Goal: Task Accomplishment & Management: Use online tool/utility

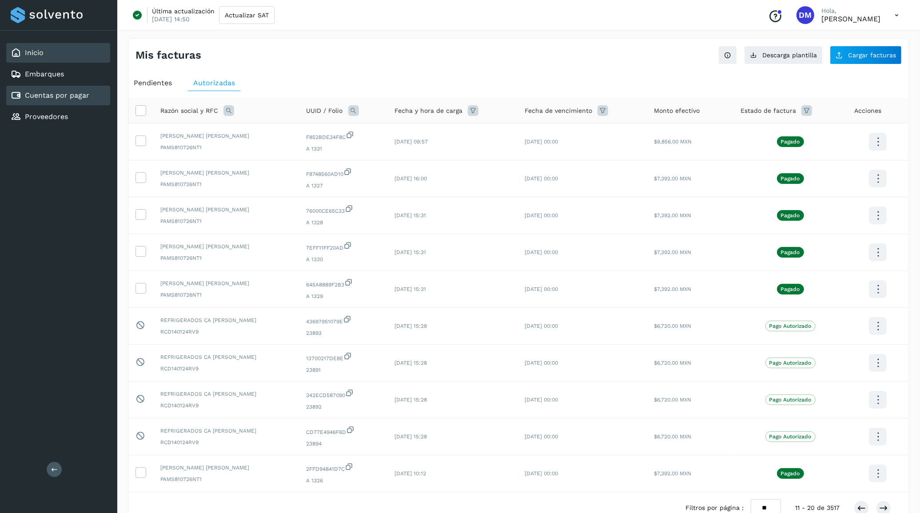
click at [50, 55] on div "Inicio" at bounding box center [58, 53] width 104 height 20
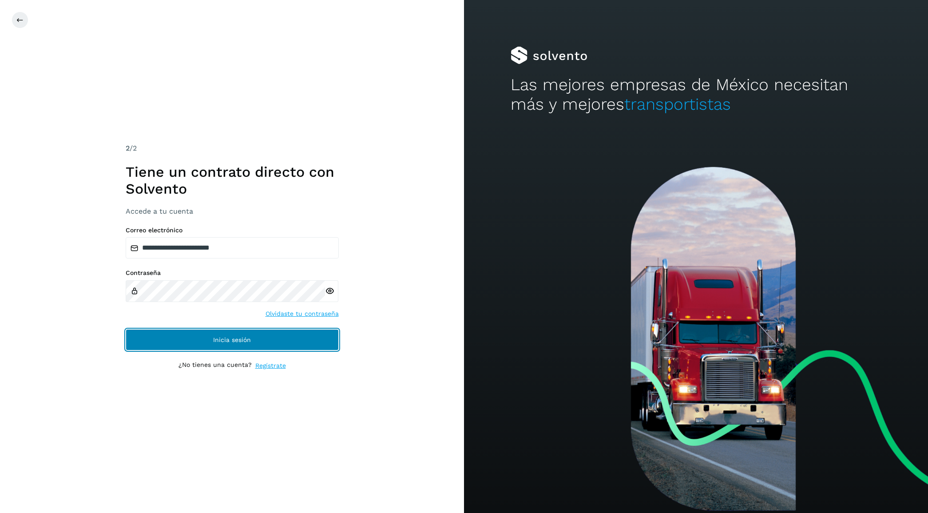
click at [199, 338] on button "Inicia sesión" at bounding box center [232, 339] width 213 height 21
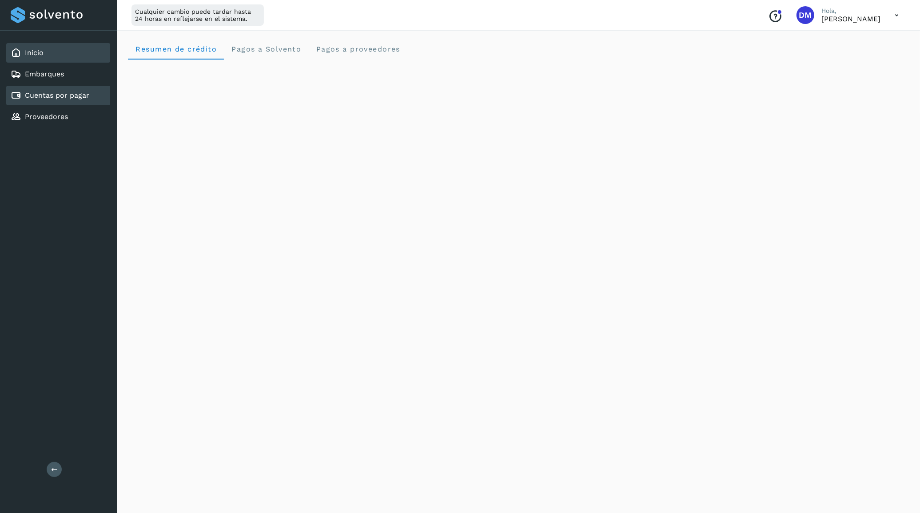
click at [38, 92] on link "Cuentas por pagar" at bounding box center [57, 95] width 64 height 8
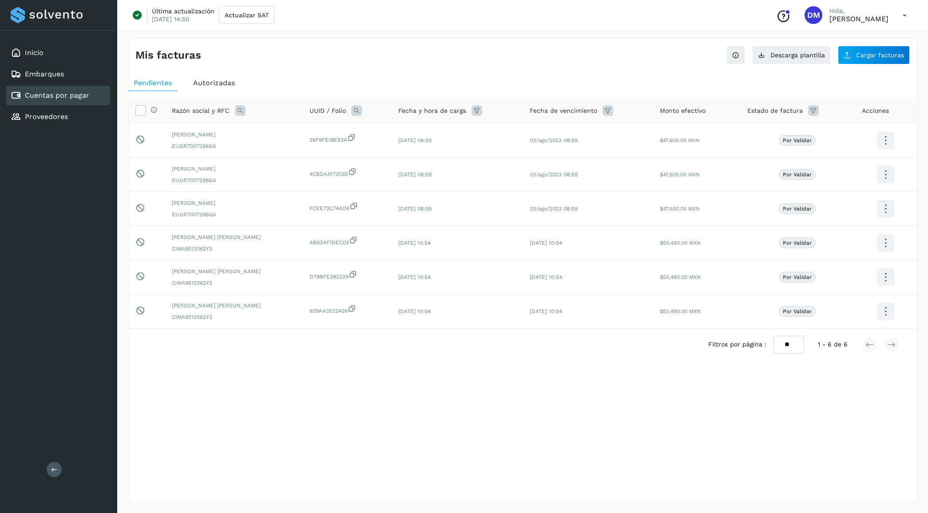
click at [205, 88] on div "Autorizadas" at bounding box center [214, 83] width 52 height 16
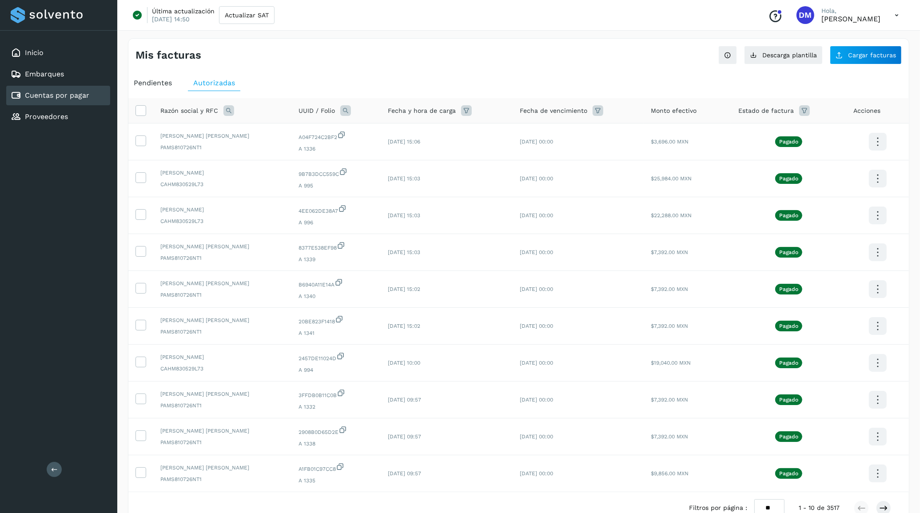
click at [156, 82] on span "Pendientes" at bounding box center [153, 83] width 38 height 8
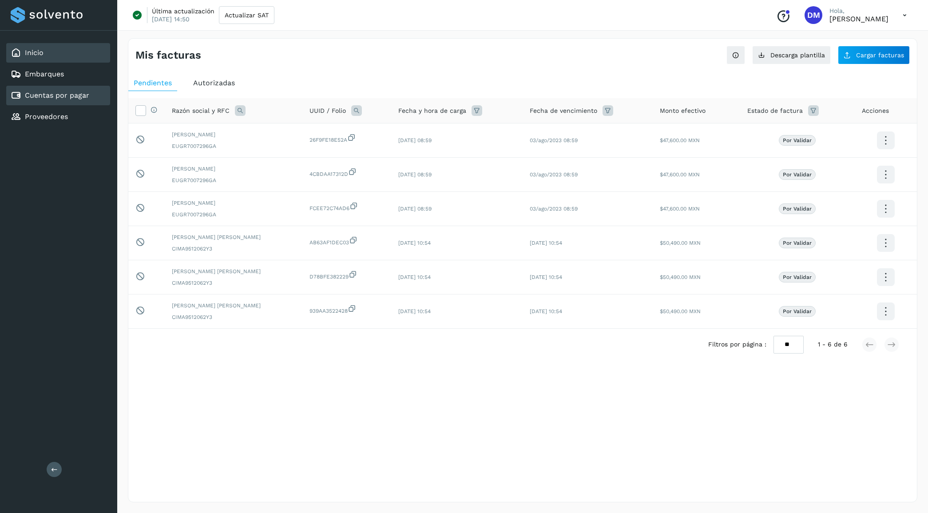
click at [43, 58] on div "Inicio" at bounding box center [58, 53] width 104 height 20
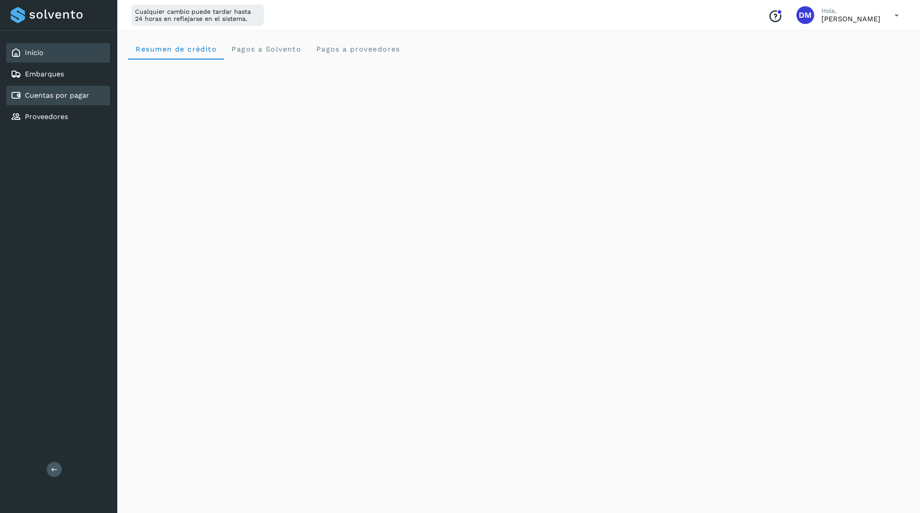
click at [59, 88] on div "Cuentas por pagar" at bounding box center [58, 96] width 104 height 20
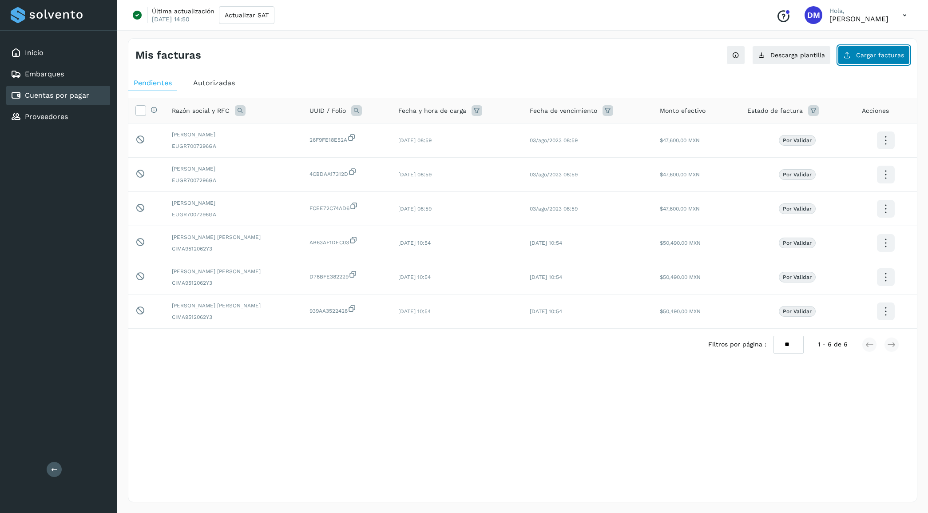
click at [884, 56] on span "Cargar facturas" at bounding box center [880, 55] width 48 height 6
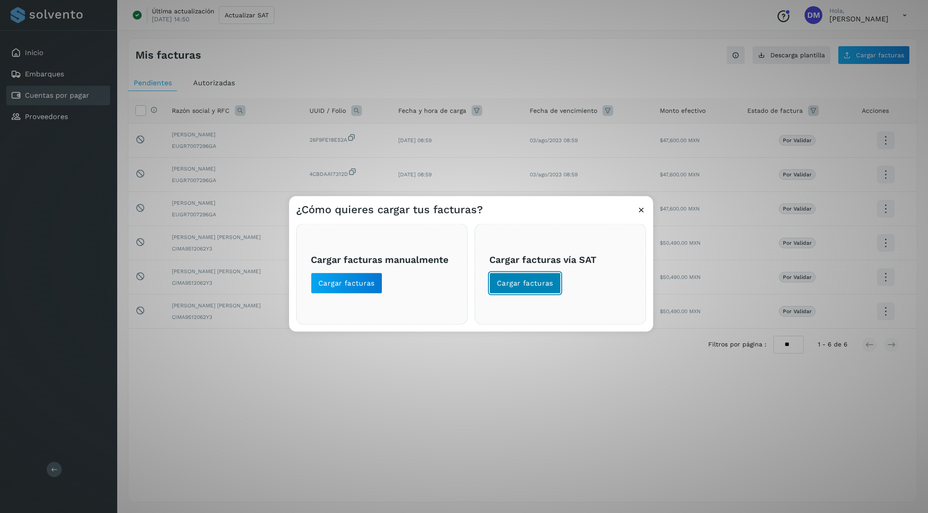
click at [524, 283] on span "Cargar facturas" at bounding box center [525, 283] width 56 height 10
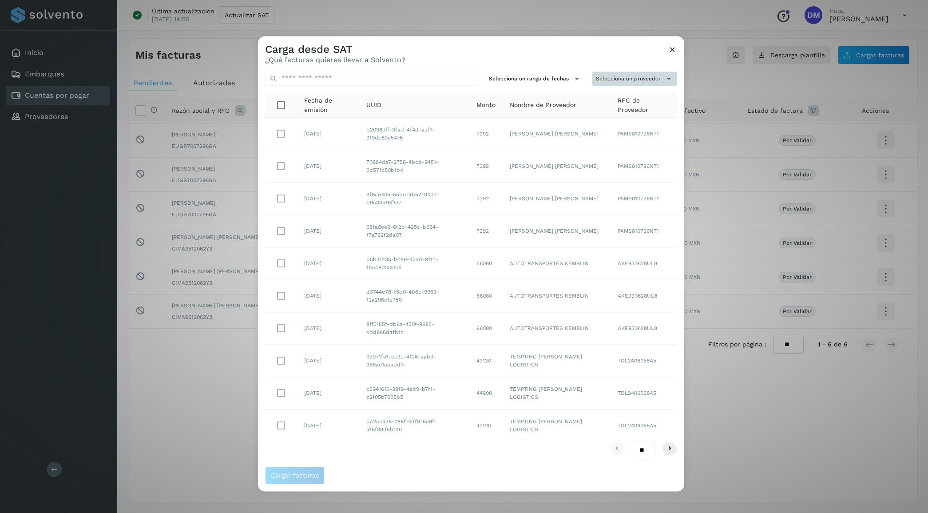
click at [621, 80] on button "Selecciona un proveedor" at bounding box center [635, 79] width 85 height 15
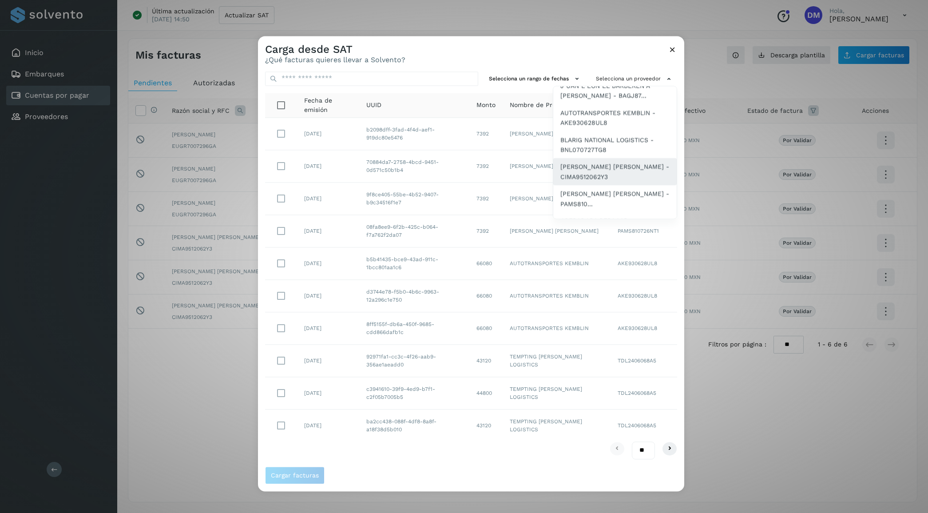
scroll to position [111, 0]
click at [603, 146] on span "[PERSON_NAME] [PERSON_NAME] - PAMS810..." at bounding box center [615, 144] width 109 height 20
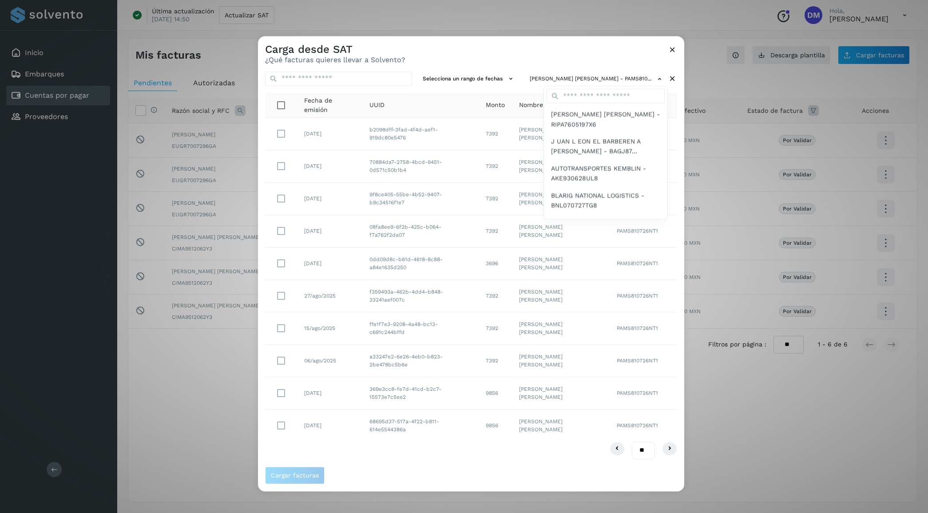
click at [493, 47] on div at bounding box center [722, 292] width 928 height 513
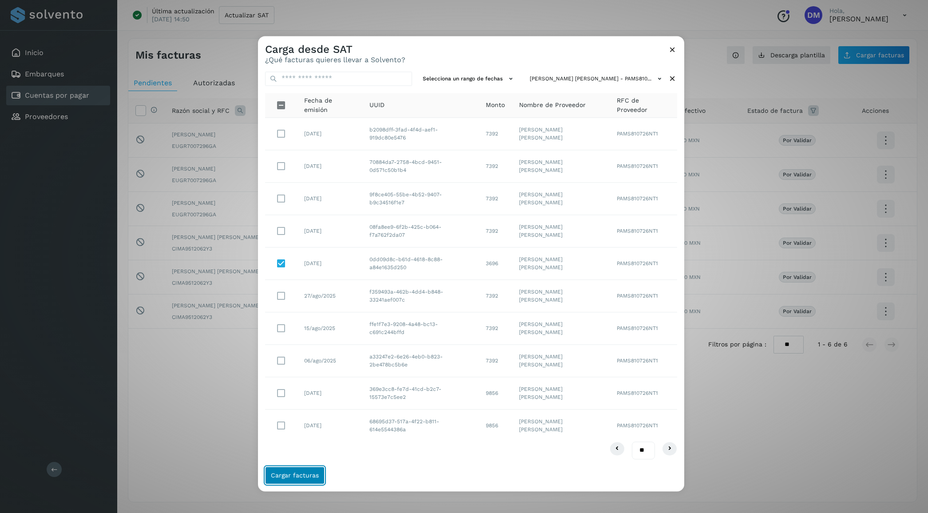
click at [301, 474] on span "Cargar facturas" at bounding box center [295, 475] width 48 height 6
click at [298, 474] on span "Cargar facturas" at bounding box center [295, 475] width 48 height 6
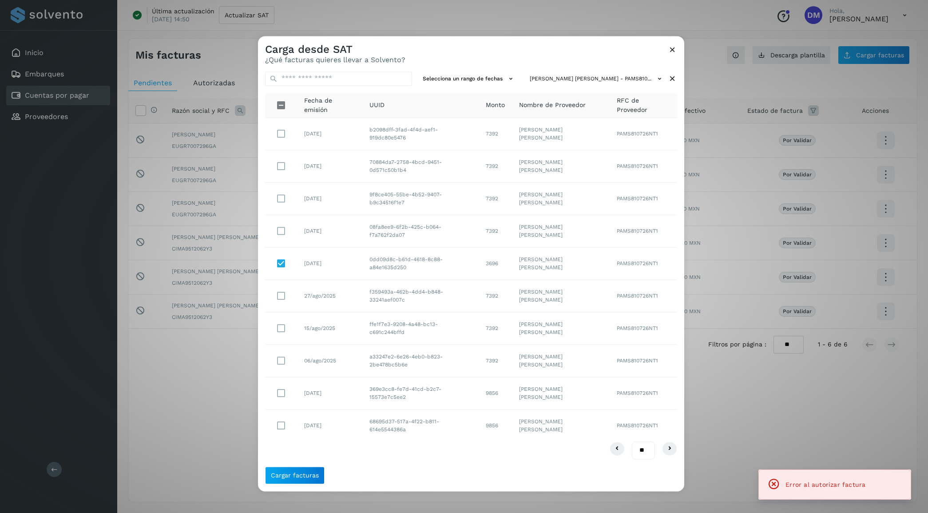
click at [458, 456] on div "** ** **" at bounding box center [471, 450] width 412 height 17
click at [672, 48] on icon at bounding box center [672, 49] width 9 height 9
